Goal: Task Accomplishment & Management: Complete application form

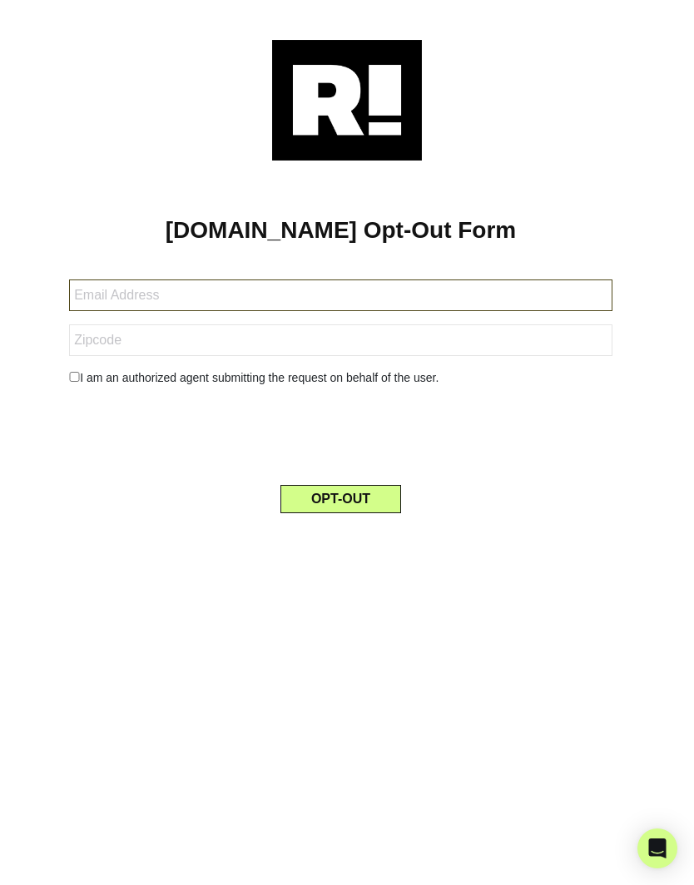
click at [159, 294] on input "text" at bounding box center [340, 296] width 543 height 32
type input "[EMAIL_ADDRESS][DOMAIN_NAME]"
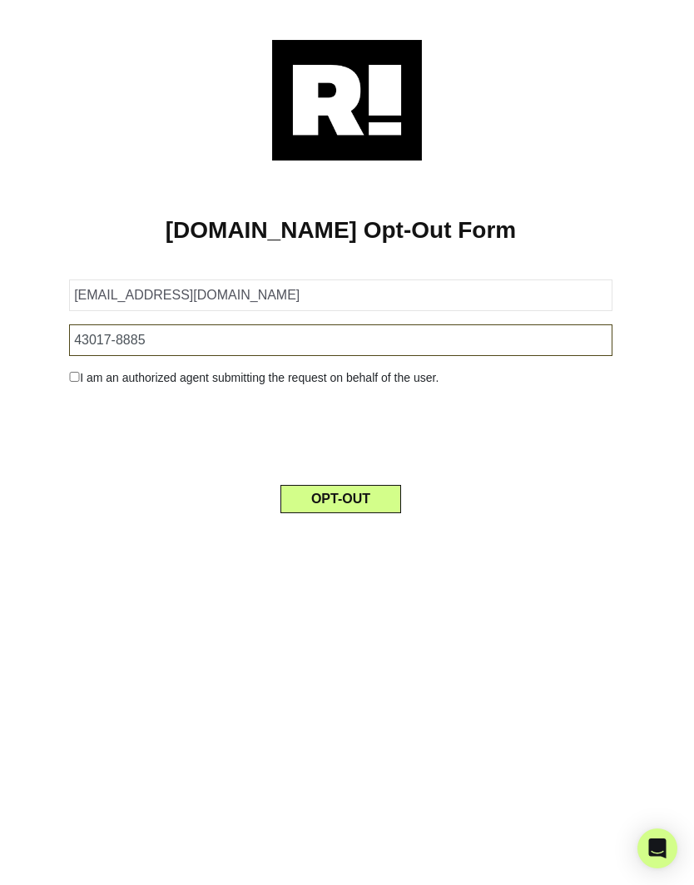
click at [180, 345] on input "43017-8885" at bounding box center [340, 340] width 543 height 32
type input "43017"
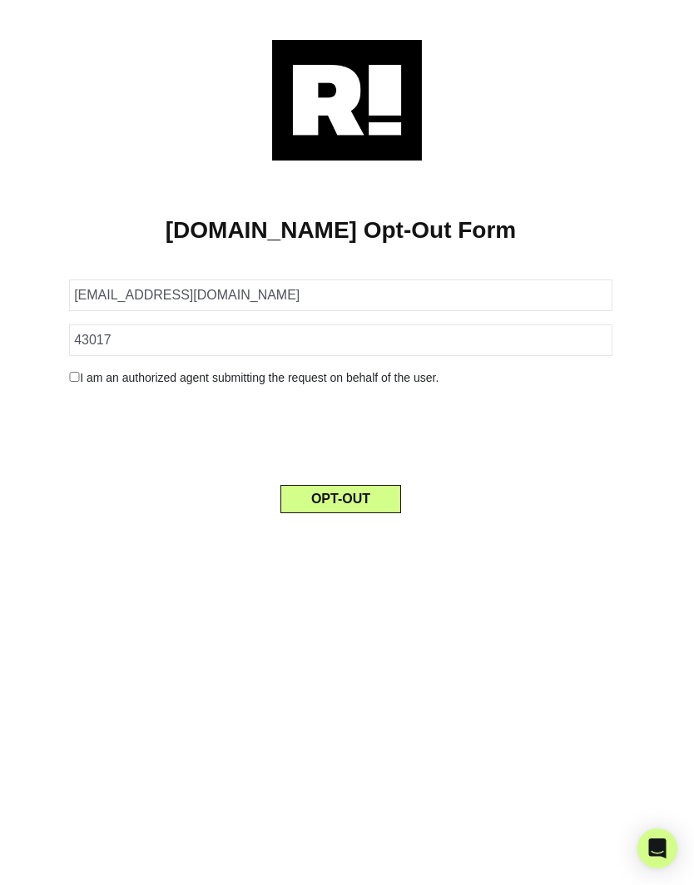
click at [72, 369] on div "I am an authorized agent submitting the request on behalf of the user." at bounding box center [341, 377] width 568 height 17
click at [68, 382] on div "I am an authorized agent submitting the request on behalf of the user." at bounding box center [341, 377] width 568 height 17
click at [67, 386] on div "I am an authorized agent submitting the request on behalf of the user." at bounding box center [341, 377] width 568 height 17
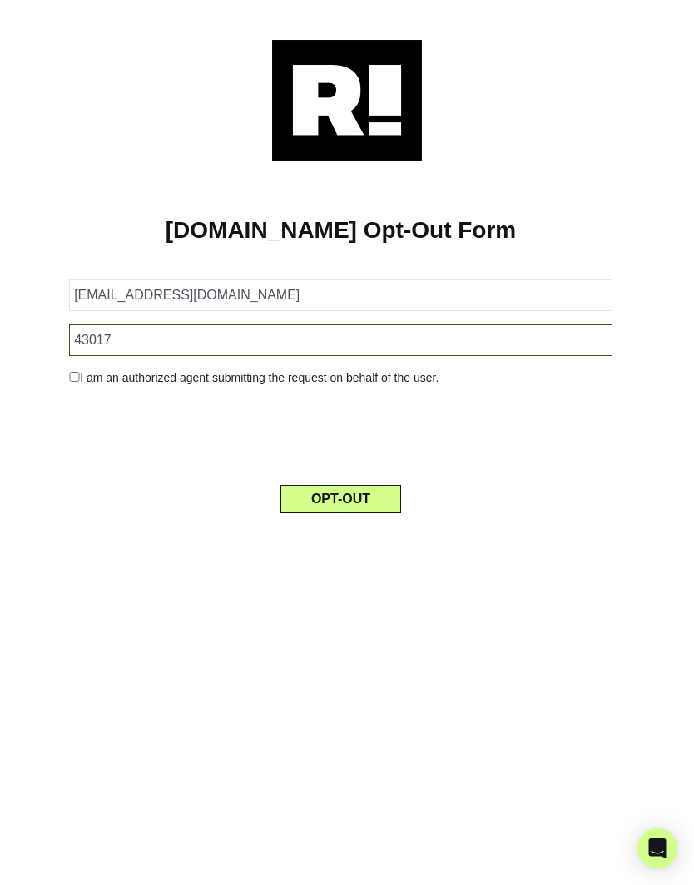
click at [185, 352] on input "43017" at bounding box center [340, 340] width 543 height 32
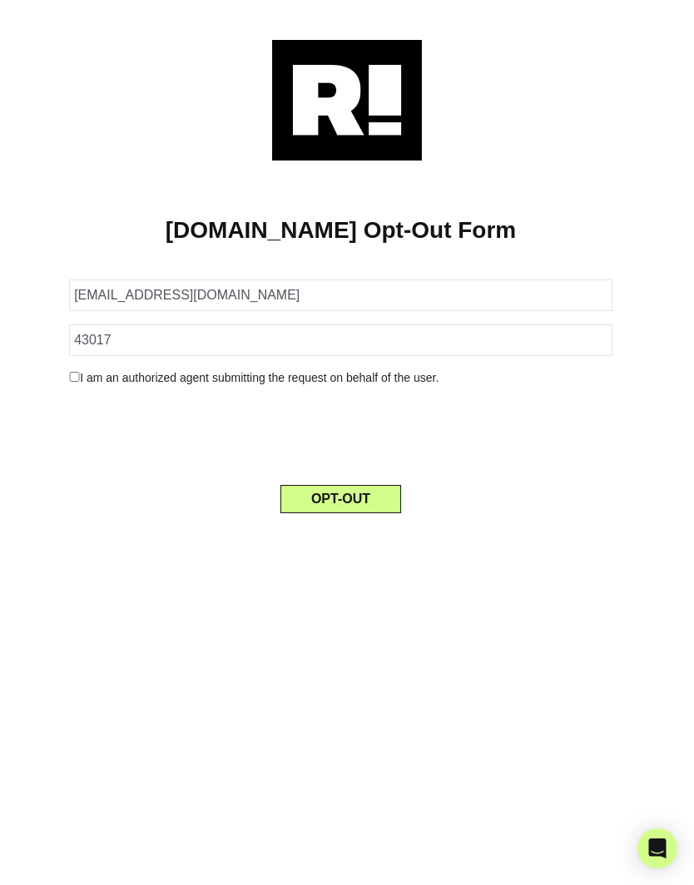
click at [76, 377] on input "checkbox" at bounding box center [74, 377] width 11 height 10
checkbox input "true"
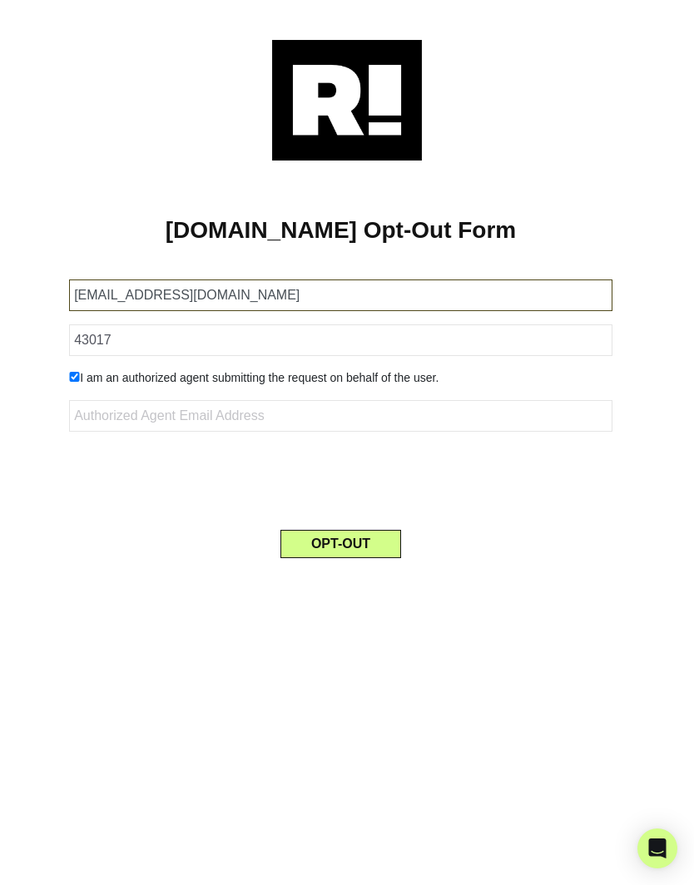
click at [247, 300] on input "[EMAIL_ADDRESS][DOMAIN_NAME]" at bounding box center [340, 296] width 543 height 32
type input "[EMAIL_ADDRESS][DOMAIN_NAME]"
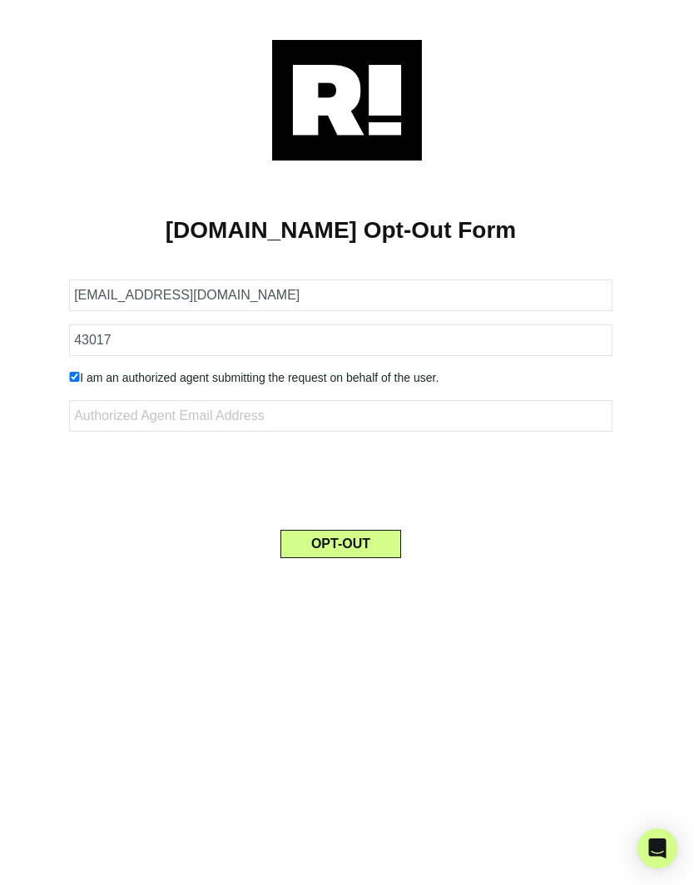
click at [69, 378] on input "checkbox" at bounding box center [74, 377] width 11 height 10
checkbox input "false"
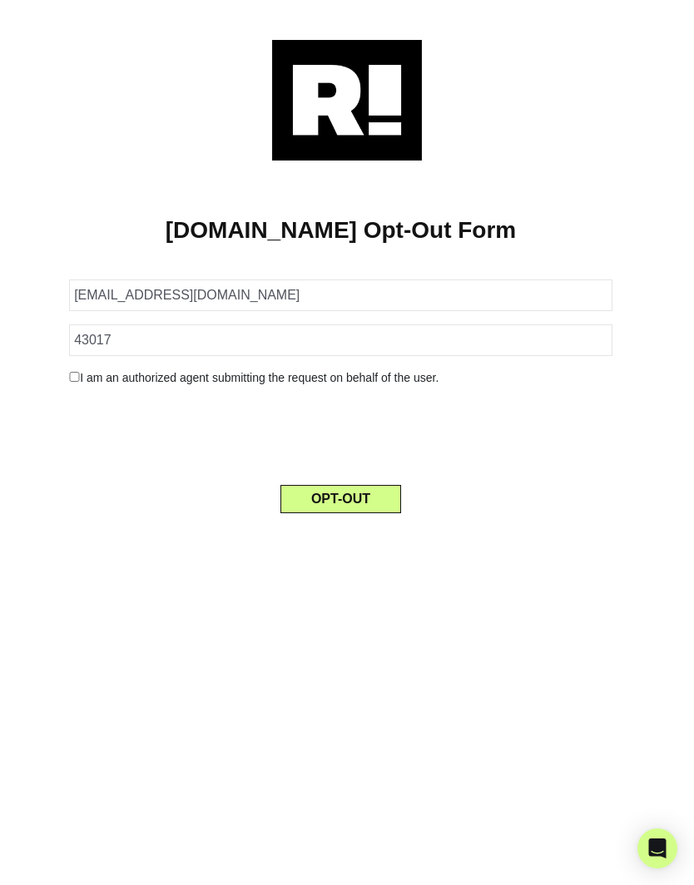
click at [363, 499] on button "OPT-OUT" at bounding box center [340, 499] width 121 height 28
